Goal: Find specific page/section: Find specific page/section

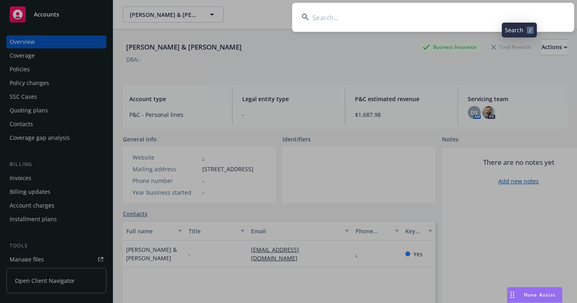
scroll to position [40, 0]
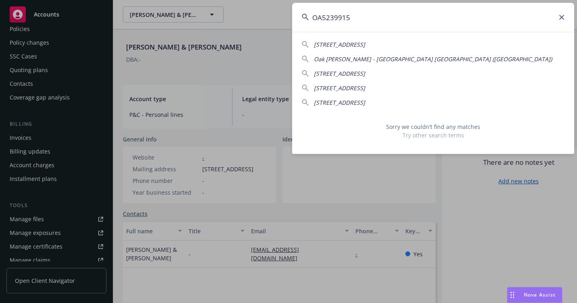
drag, startPoint x: 473, startPoint y: 16, endPoint x: 264, endPoint y: 21, distance: 209.7
click at [264, 21] on div "OA5239915 [STREET_ADDRESS]-2623 [GEOGRAPHIC_DATA][PERSON_NAME] ([GEOGRAPHIC_DAT…" at bounding box center [288, 151] width 577 height 303
paste input "EA4867333"
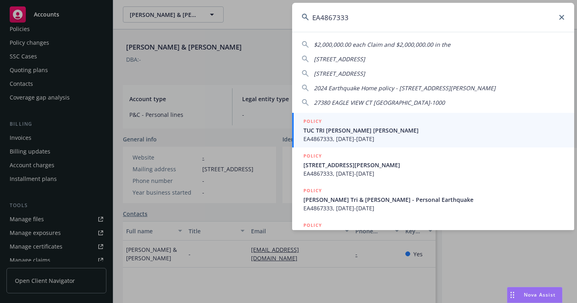
type input "EA4867333"
click at [329, 134] on span "TUC TRI [PERSON_NAME] [PERSON_NAME]" at bounding box center [434, 130] width 261 height 8
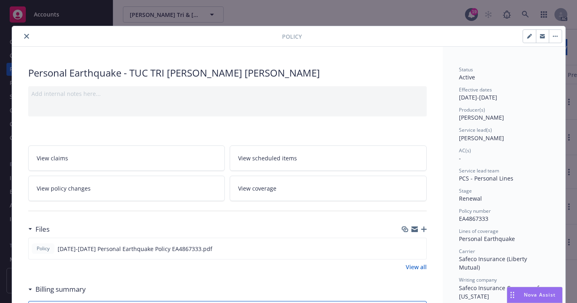
click at [26, 35] on button "close" at bounding box center [27, 36] width 10 height 10
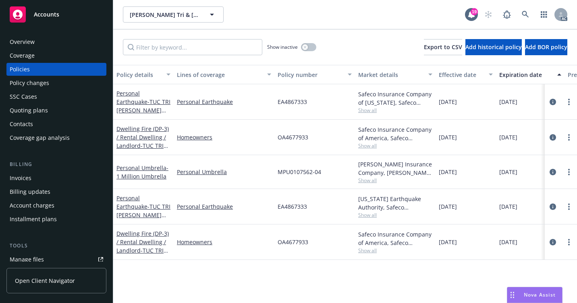
click at [54, 48] on div "Overview" at bounding box center [57, 41] width 94 height 13
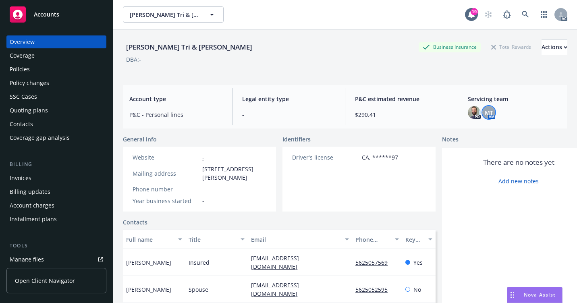
click at [487, 117] on div "MT" at bounding box center [489, 112] width 13 height 13
click at [522, 12] on icon at bounding box center [525, 14] width 7 height 7
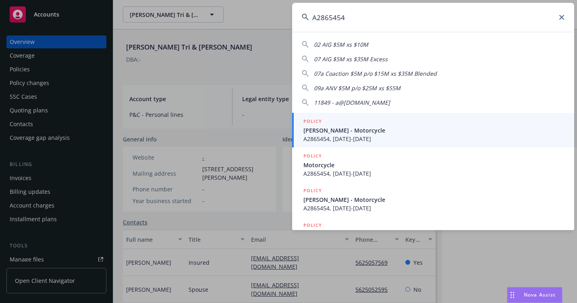
type input "A2865454"
click at [312, 131] on span "[PERSON_NAME] - Motorcycle" at bounding box center [434, 130] width 261 height 8
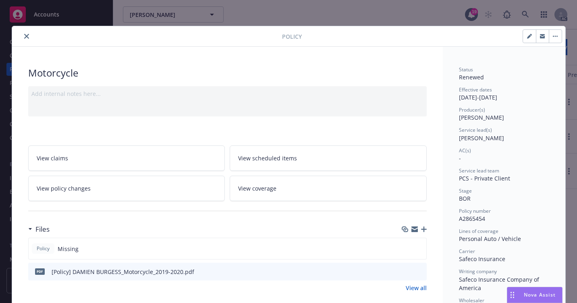
click at [24, 39] on button "close" at bounding box center [27, 36] width 10 height 10
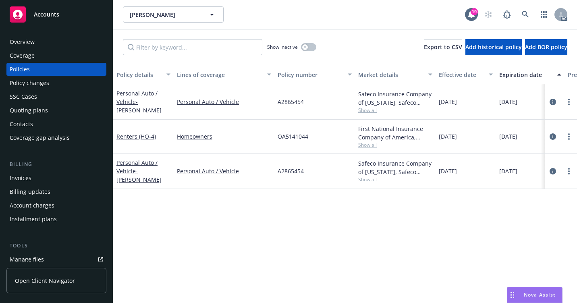
click at [68, 46] on div "Overview" at bounding box center [57, 41] width 94 height 13
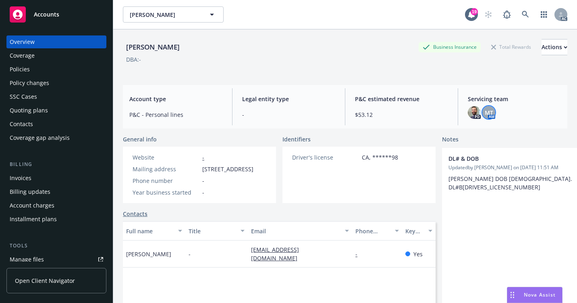
click at [485, 112] on span "MT" at bounding box center [489, 112] width 8 height 8
click at [518, 21] on link at bounding box center [526, 14] width 16 height 16
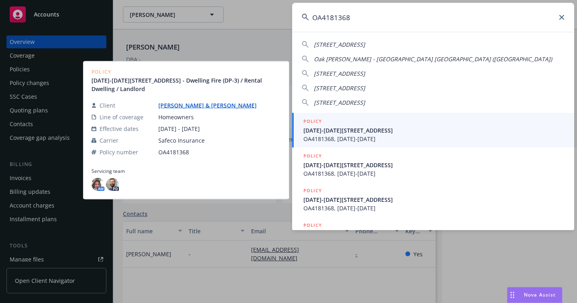
type input "OA4181368"
click at [340, 139] on span "OA4181368, [DATE]-[DATE]" at bounding box center [434, 139] width 261 height 8
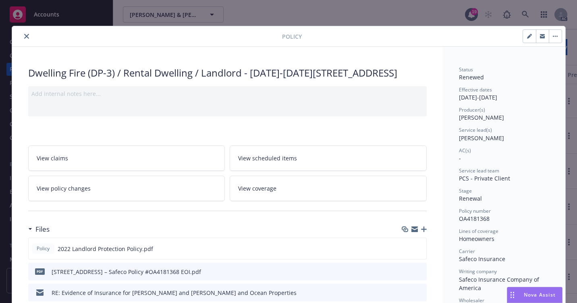
click at [24, 38] on icon "close" at bounding box center [26, 36] width 5 height 5
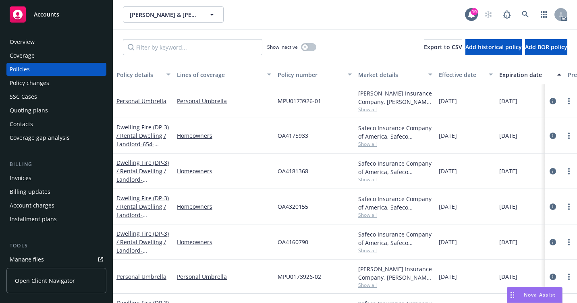
click at [35, 45] on div "Overview" at bounding box center [57, 41] width 94 height 13
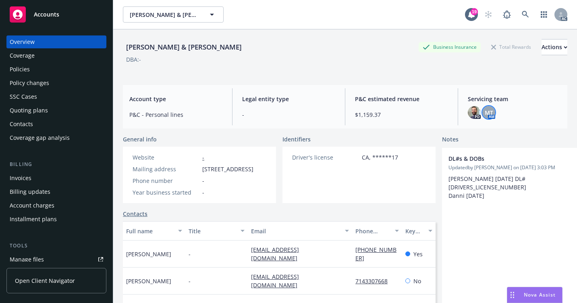
click at [487, 117] on span "MT" at bounding box center [489, 112] width 8 height 8
click at [522, 13] on icon at bounding box center [525, 14] width 7 height 7
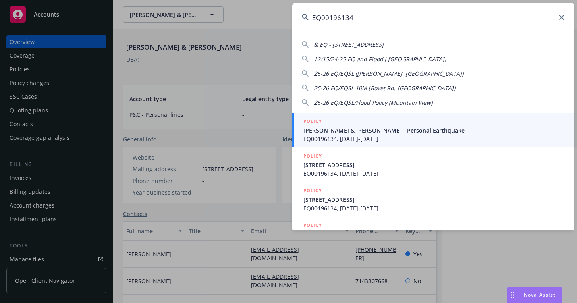
type input "EQ00196134"
click at [337, 132] on span "[PERSON_NAME] & [PERSON_NAME] - Personal Earthquake" at bounding box center [434, 130] width 261 height 8
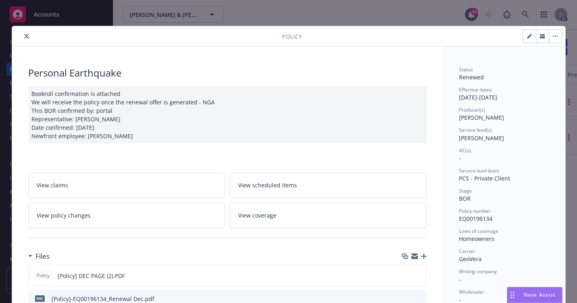
drag, startPoint x: 29, startPoint y: 33, endPoint x: 22, endPoint y: 33, distance: 6.5
click at [27, 33] on div at bounding box center [148, 36] width 267 height 10
click at [22, 34] on button "close" at bounding box center [27, 36] width 10 height 10
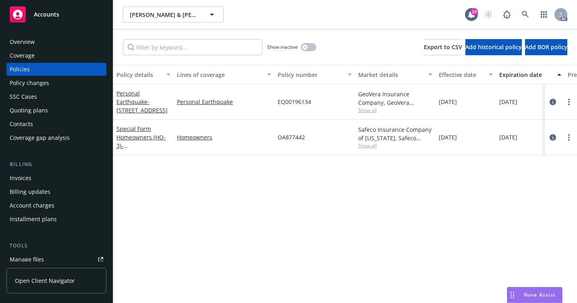
click at [51, 47] on div "Overview" at bounding box center [57, 41] width 94 height 13
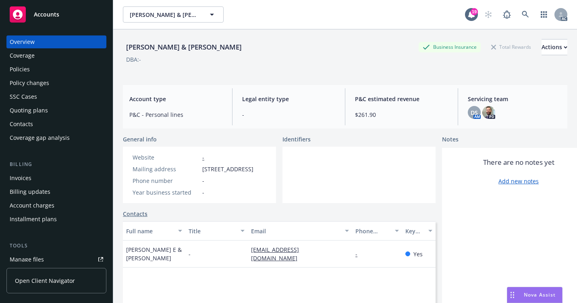
click at [529, 14] on div "AC" at bounding box center [524, 14] width 87 height 16
click at [522, 14] on icon at bounding box center [525, 14] width 7 height 7
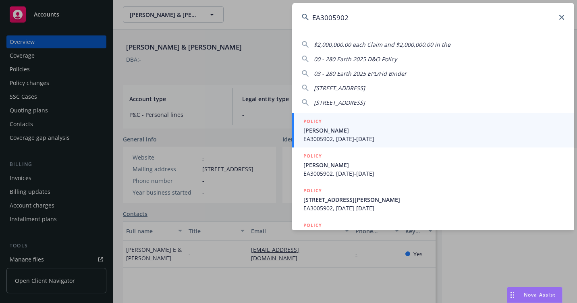
type input "EA3005902"
click at [318, 132] on span "[PERSON_NAME]" at bounding box center [434, 130] width 261 height 8
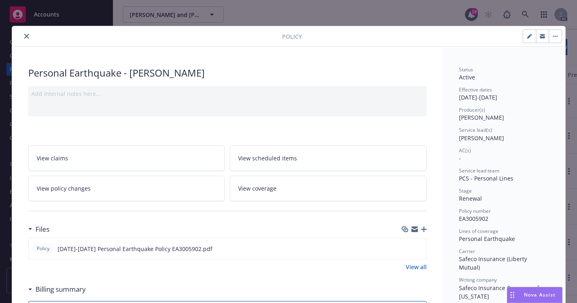
click at [22, 38] on button "close" at bounding box center [27, 36] width 10 height 10
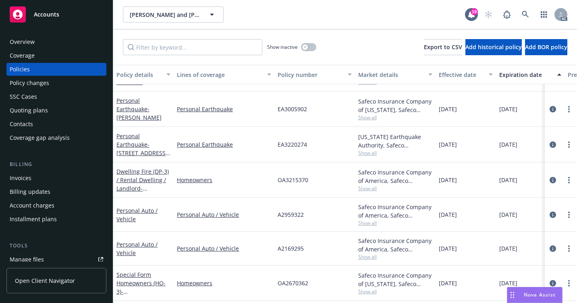
scroll to position [81, 0]
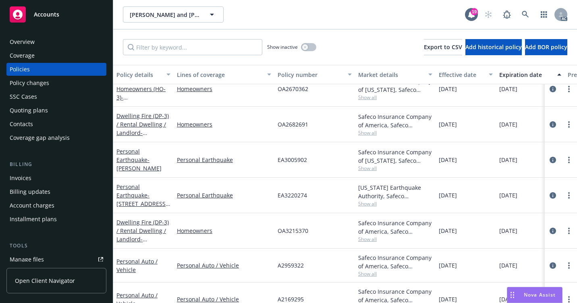
click at [73, 44] on div "Overview" at bounding box center [57, 41] width 94 height 13
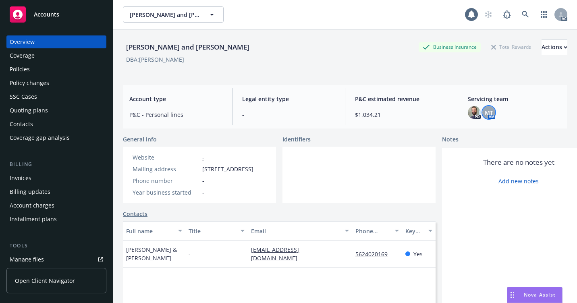
click at [485, 115] on span "MT" at bounding box center [489, 112] width 8 height 8
click at [526, 12] on link at bounding box center [526, 14] width 16 height 16
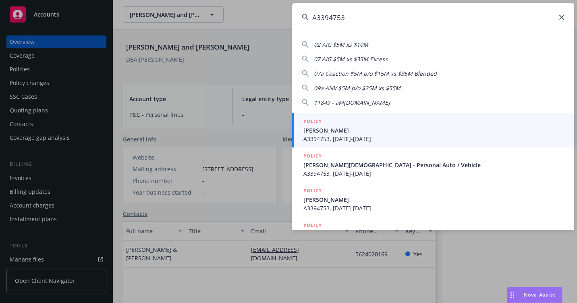
type input "A3394753"
click at [350, 135] on span "A3394753, [DATE]-[DATE]" at bounding box center [434, 139] width 261 height 8
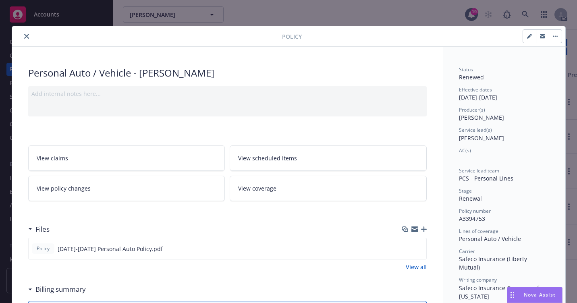
click at [22, 39] on button "close" at bounding box center [27, 36] width 10 height 10
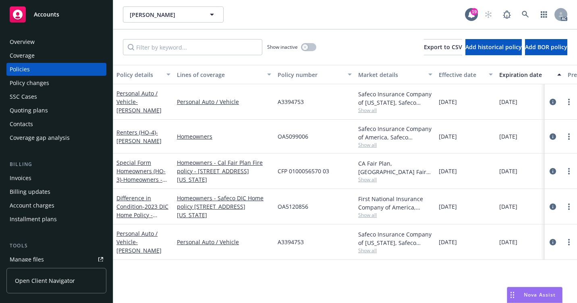
click at [31, 40] on div "Overview" at bounding box center [22, 41] width 25 height 13
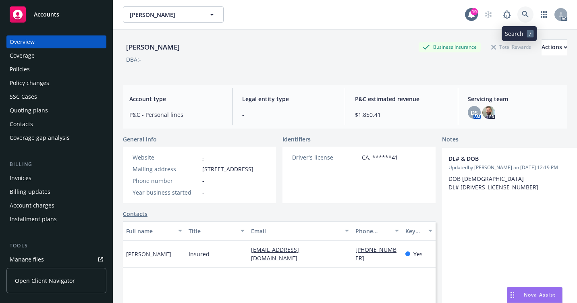
click at [522, 17] on icon at bounding box center [525, 14] width 7 height 7
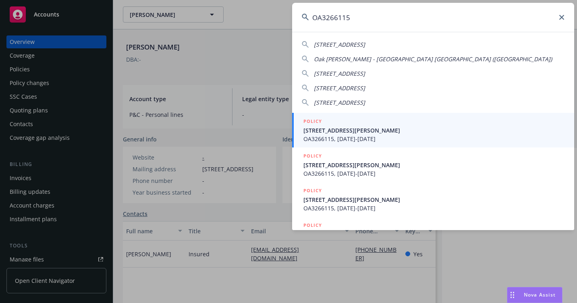
type input "OA3266115"
click at [335, 133] on span "[STREET_ADDRESS][PERSON_NAME]" at bounding box center [434, 130] width 261 height 8
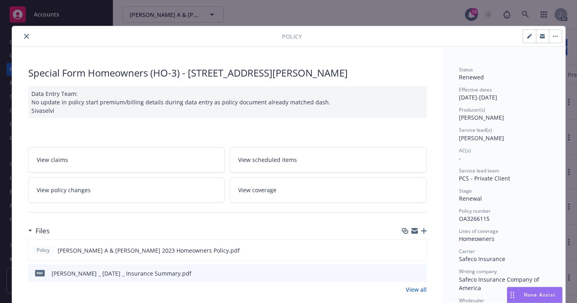
click at [24, 36] on icon "close" at bounding box center [26, 36] width 5 height 5
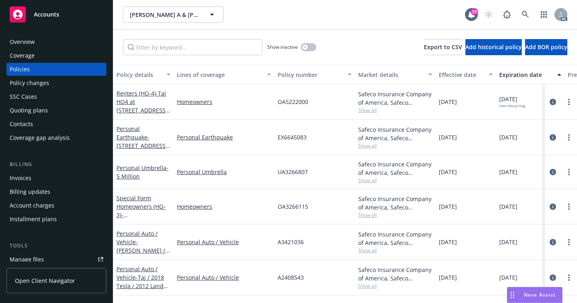
click at [60, 41] on div "Overview" at bounding box center [57, 41] width 94 height 13
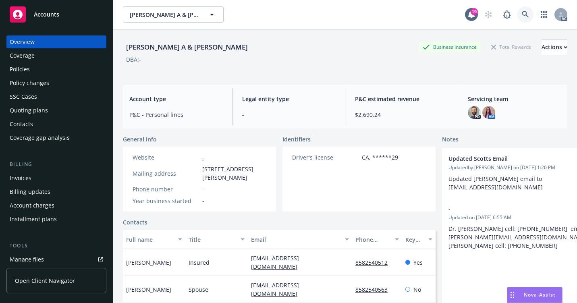
click at [518, 19] on link at bounding box center [526, 14] width 16 height 16
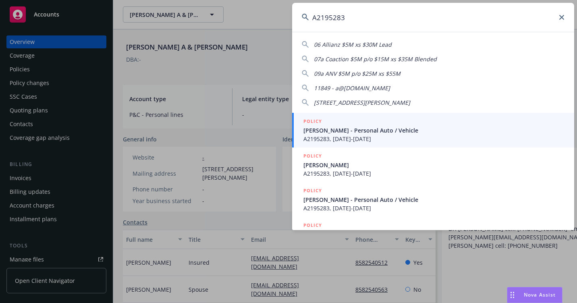
type input "A2195283"
drag, startPoint x: 330, startPoint y: 130, endPoint x: 237, endPoint y: 132, distance: 93.2
click at [331, 130] on span "[PERSON_NAME] - Personal Auto / Vehicle" at bounding box center [434, 130] width 261 height 8
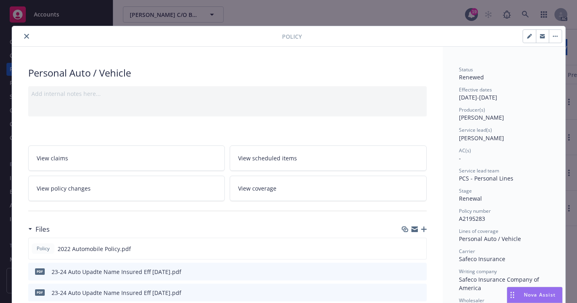
click at [24, 38] on icon "close" at bounding box center [26, 36] width 5 height 5
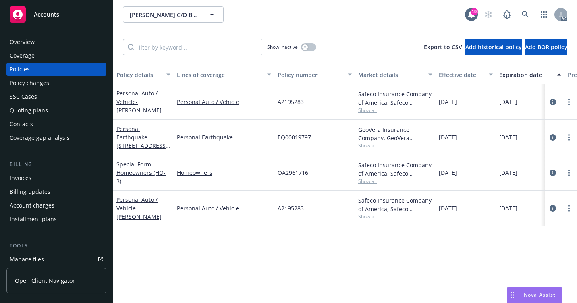
click at [35, 46] on div "Overview" at bounding box center [57, 41] width 94 height 13
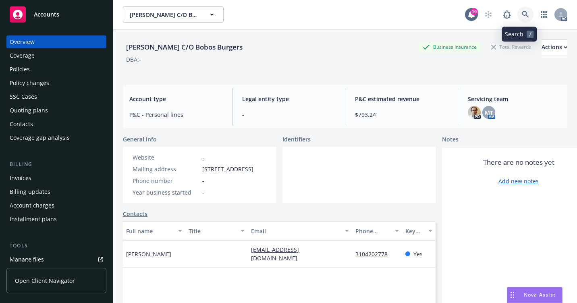
click at [518, 9] on link at bounding box center [526, 14] width 16 height 16
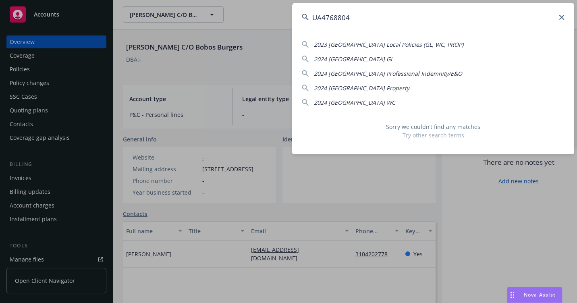
drag, startPoint x: 424, startPoint y: 15, endPoint x: 268, endPoint y: 15, distance: 156.0
click at [265, 18] on div "UA4768804 2023 [GEOGRAPHIC_DATA] Local Policies (GL, WC, PROP) 2024 [GEOGRAPHIC…" at bounding box center [288, 151] width 577 height 303
paste input "OA4368770"
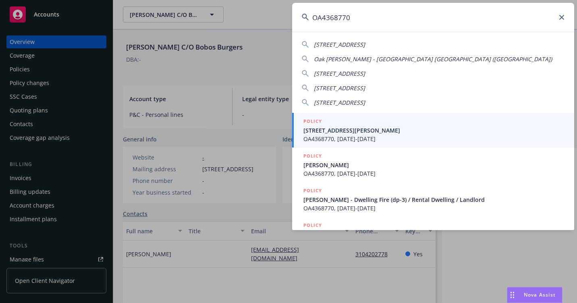
type input "OA4368770"
click at [360, 135] on div "POLICY [STREET_ADDRESS][PERSON_NAME] OA4368770, [DATE]-[DATE]" at bounding box center [434, 130] width 261 height 26
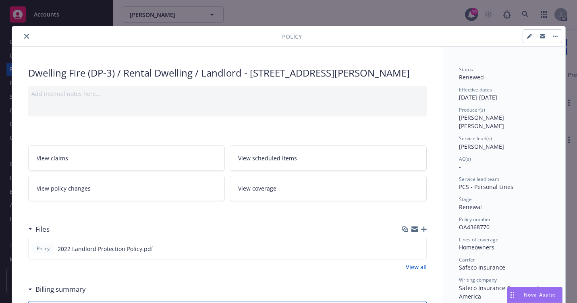
click at [24, 37] on icon "close" at bounding box center [26, 36] width 5 height 5
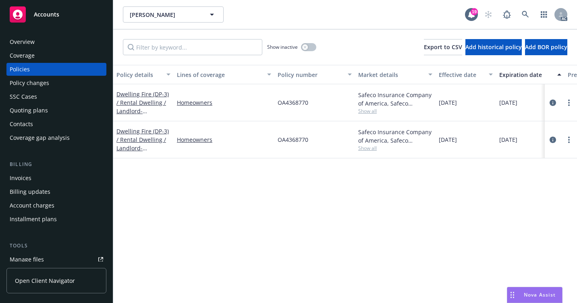
click at [24, 40] on div "Overview" at bounding box center [22, 41] width 25 height 13
